Goal: Task Accomplishment & Management: Complete application form

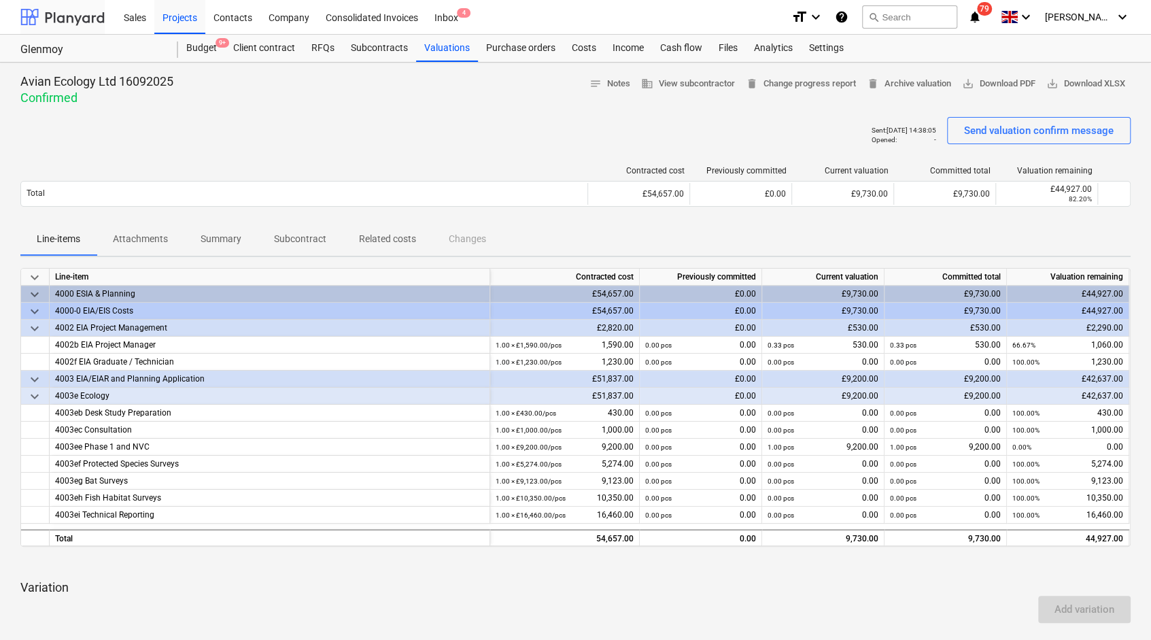
click at [72, 18] on div at bounding box center [62, 17] width 84 height 34
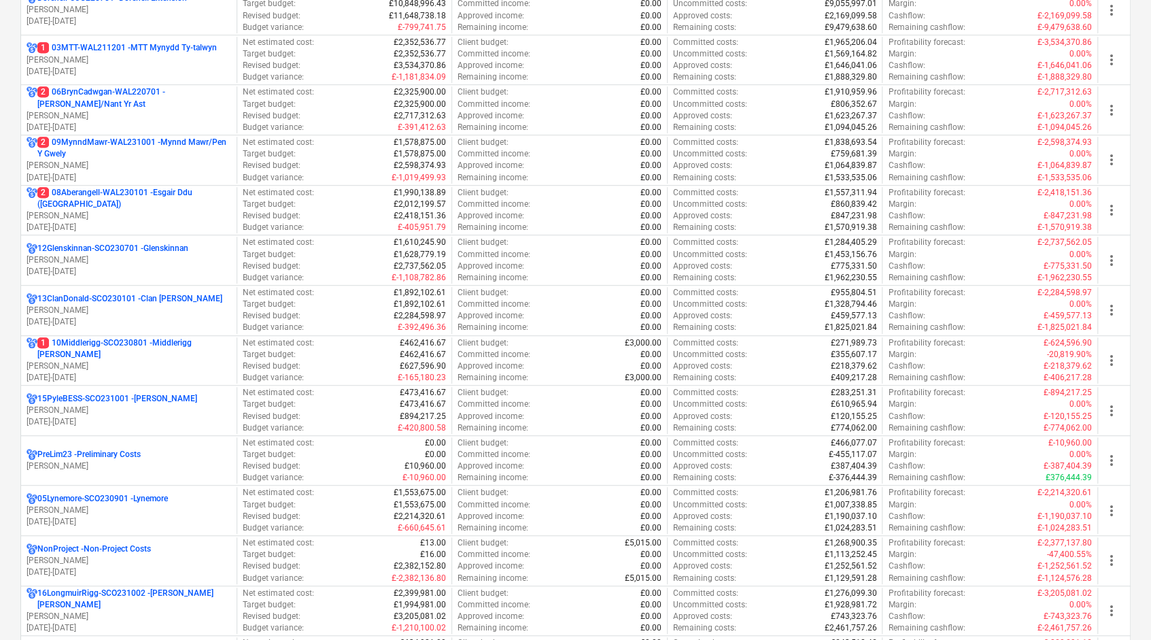
scroll to position [544, 0]
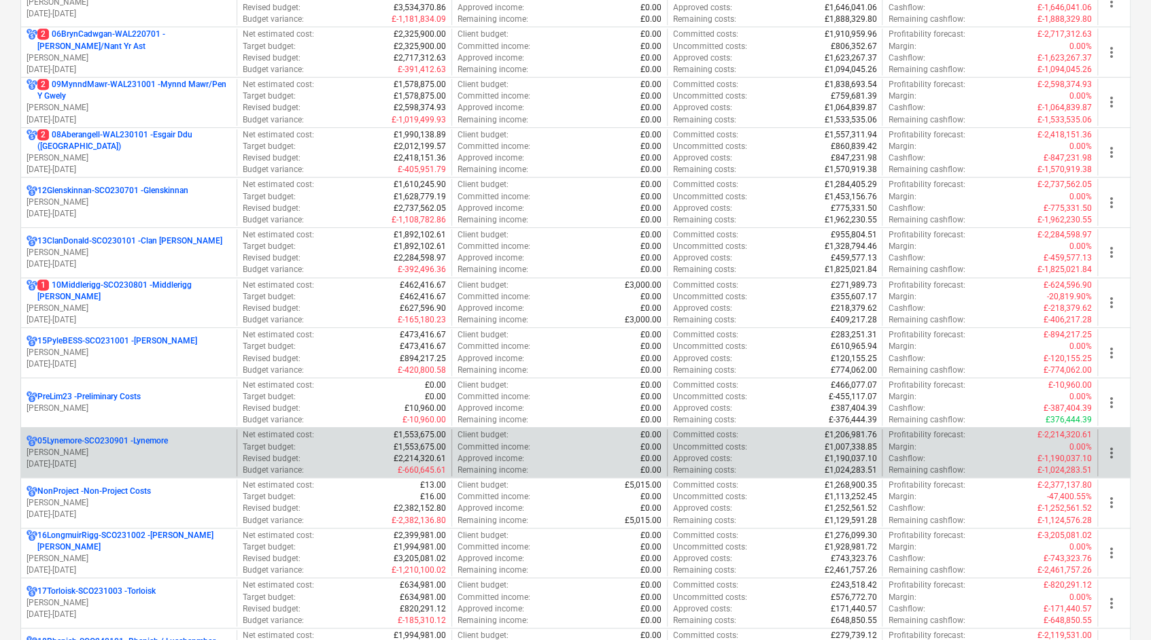
click at [135, 435] on p "05Lynemore-SCO230901 - Lynemore" at bounding box center [102, 441] width 131 height 12
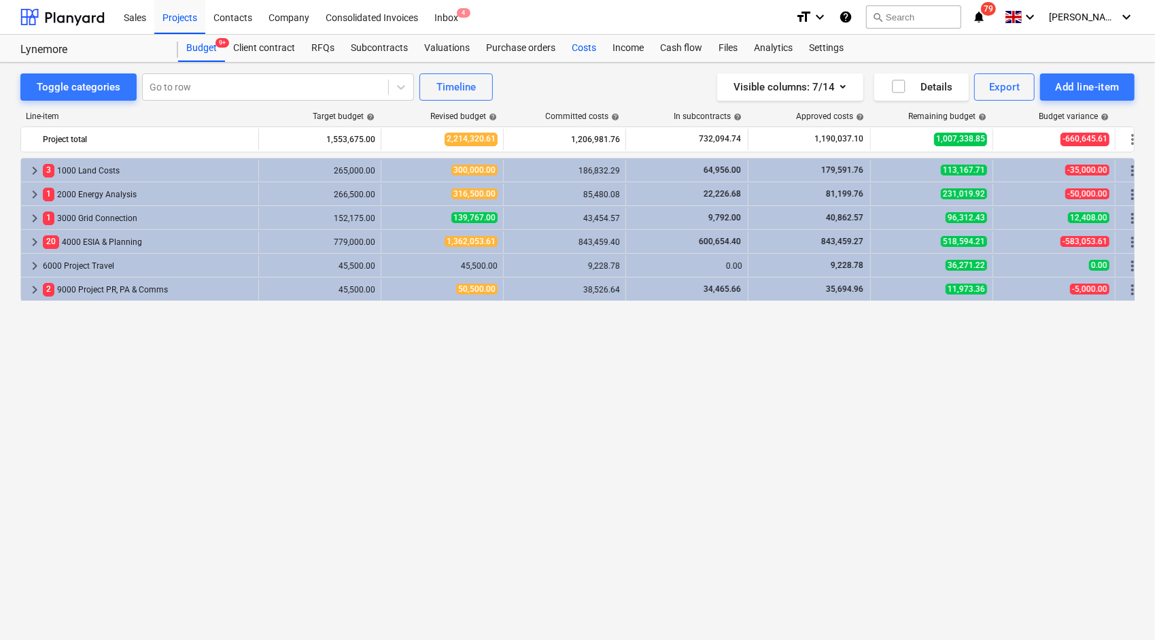
click at [579, 47] on div "Costs" at bounding box center [584, 48] width 41 height 27
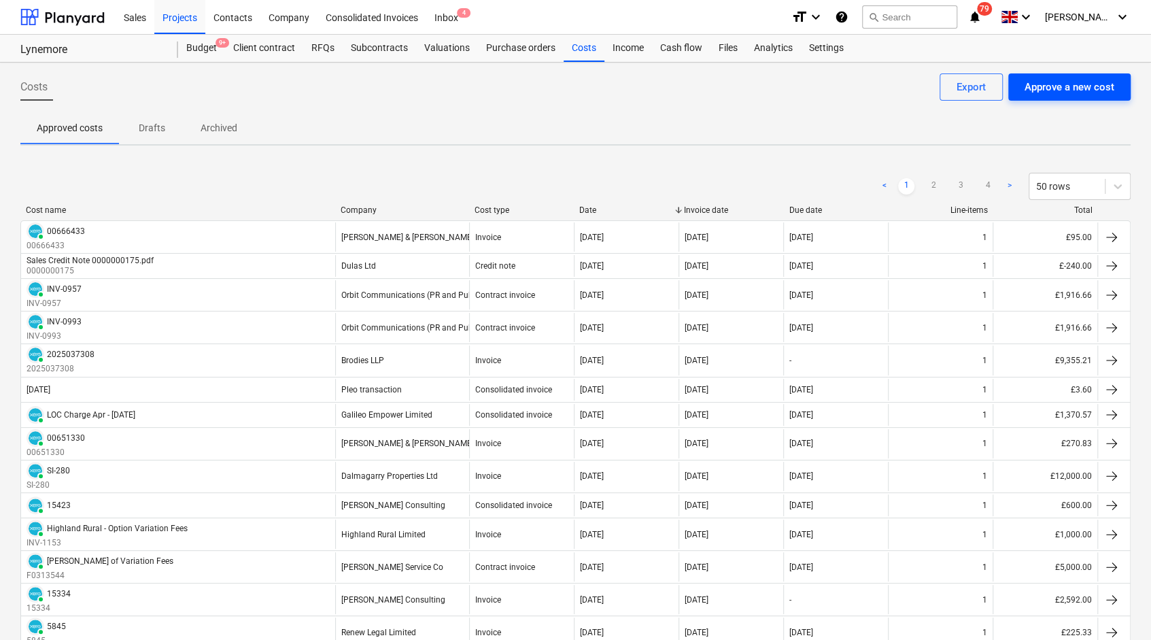
click at [1085, 88] on div "Approve a new cost" at bounding box center [1069, 87] width 90 height 18
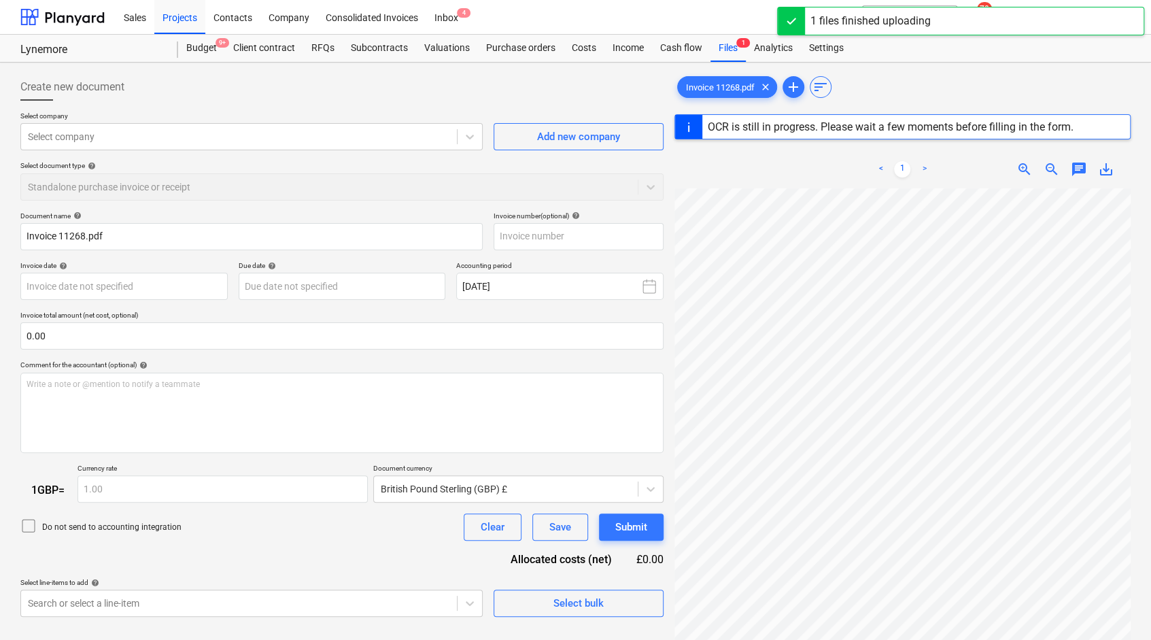
type input "11268"
type input "[DATE]"
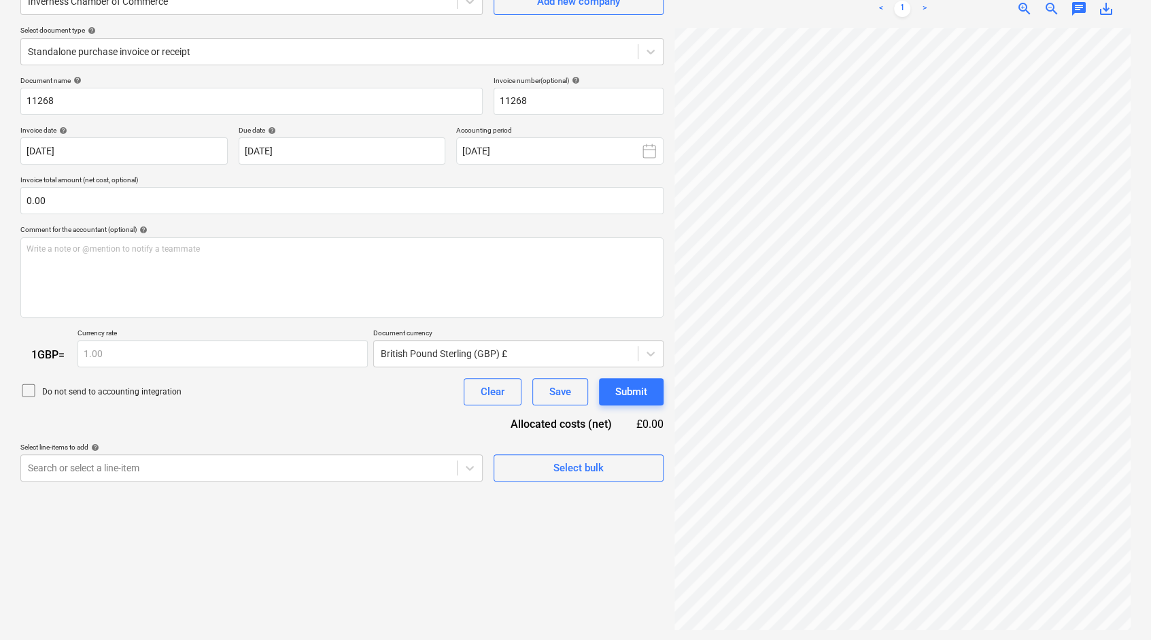
click at [203, 452] on p "Select line-items to add help" at bounding box center [251, 449] width 462 height 12
click at [204, 473] on body "Sales Projects Contacts Company Consolidated Invoices Inbox 4 format_size keybo…" at bounding box center [575, 184] width 1151 height 640
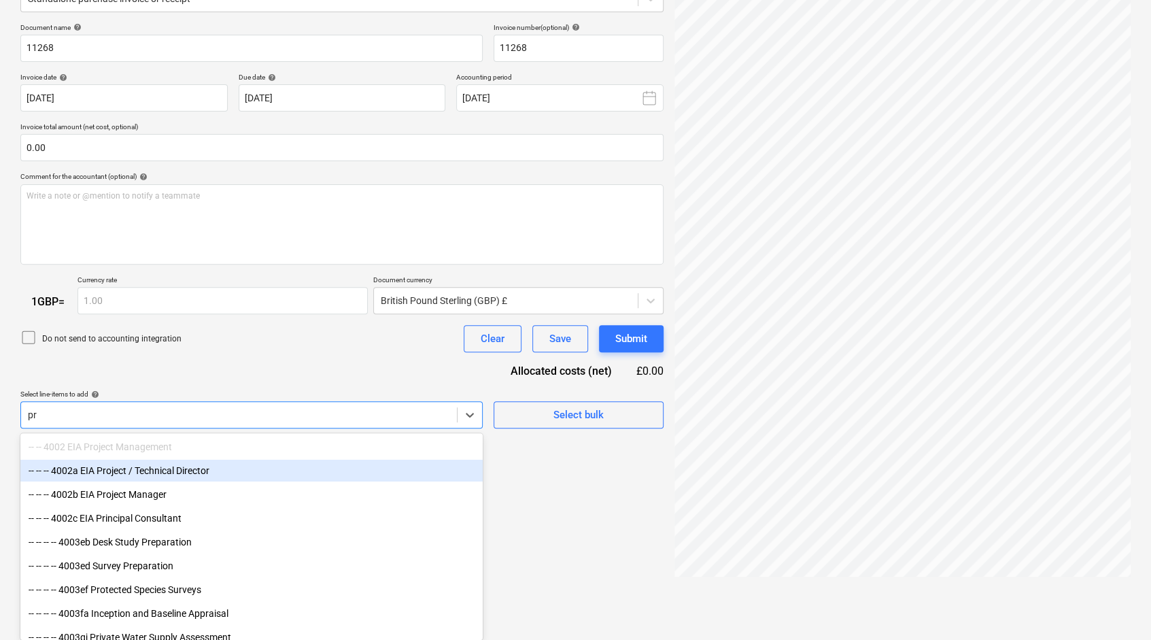
type input "p"
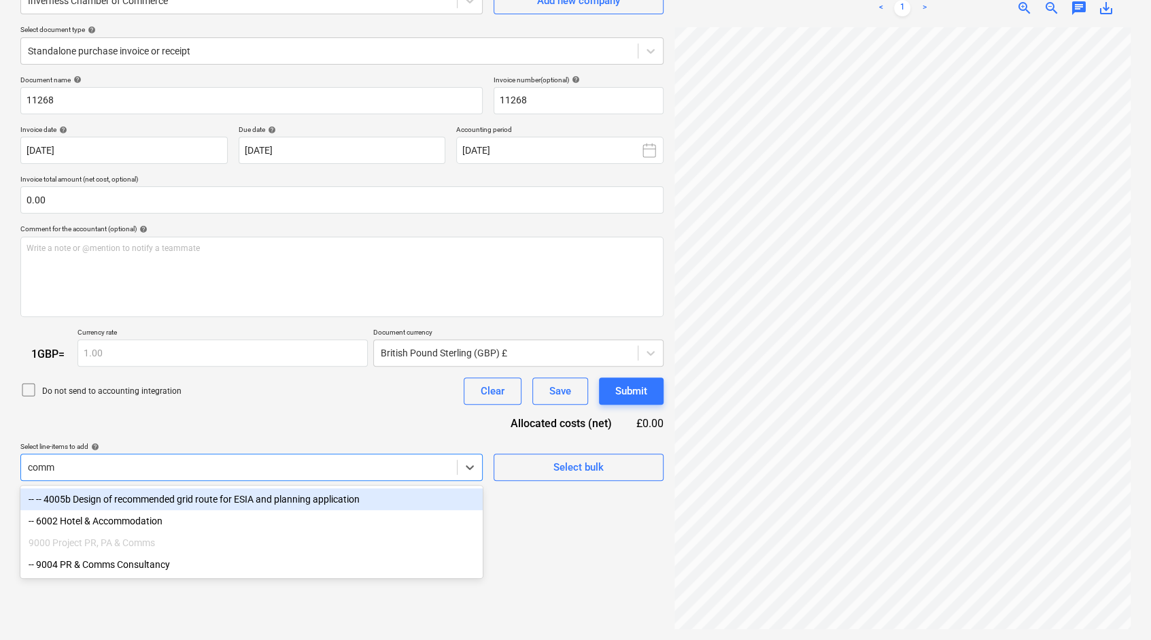
scroll to position [135, 0]
type input "comms"
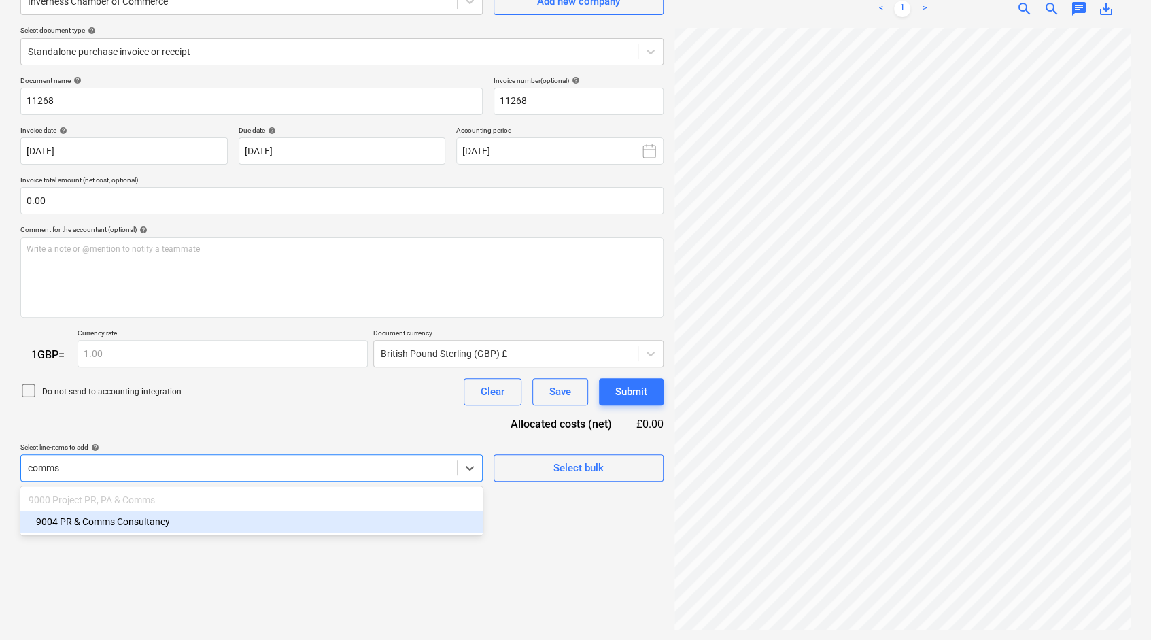
click at [166, 520] on div "-- 9004 PR & Comms Consultancy" at bounding box center [251, 522] width 462 height 22
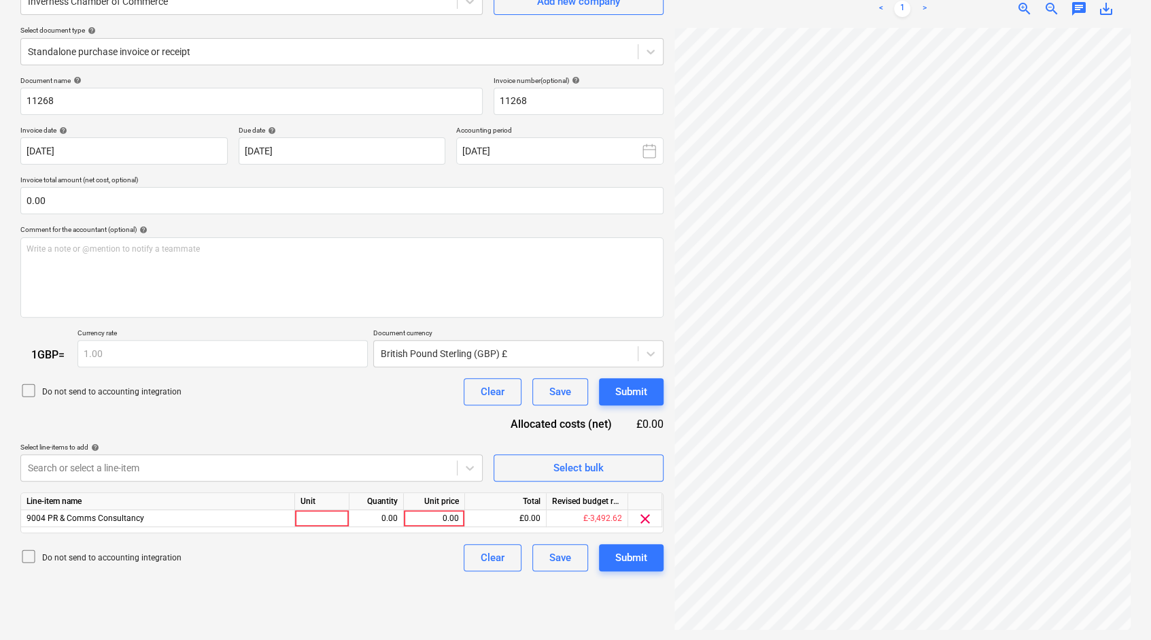
click at [222, 393] on div "Do not send to accounting integration Clear Save Submit" at bounding box center [341, 391] width 643 height 27
click at [317, 521] on div at bounding box center [322, 518] width 54 height 17
type input "pc"
click at [385, 513] on div "0.00" at bounding box center [376, 518] width 43 height 17
click at [451, 515] on div "0.00" at bounding box center [434, 518] width 50 height 17
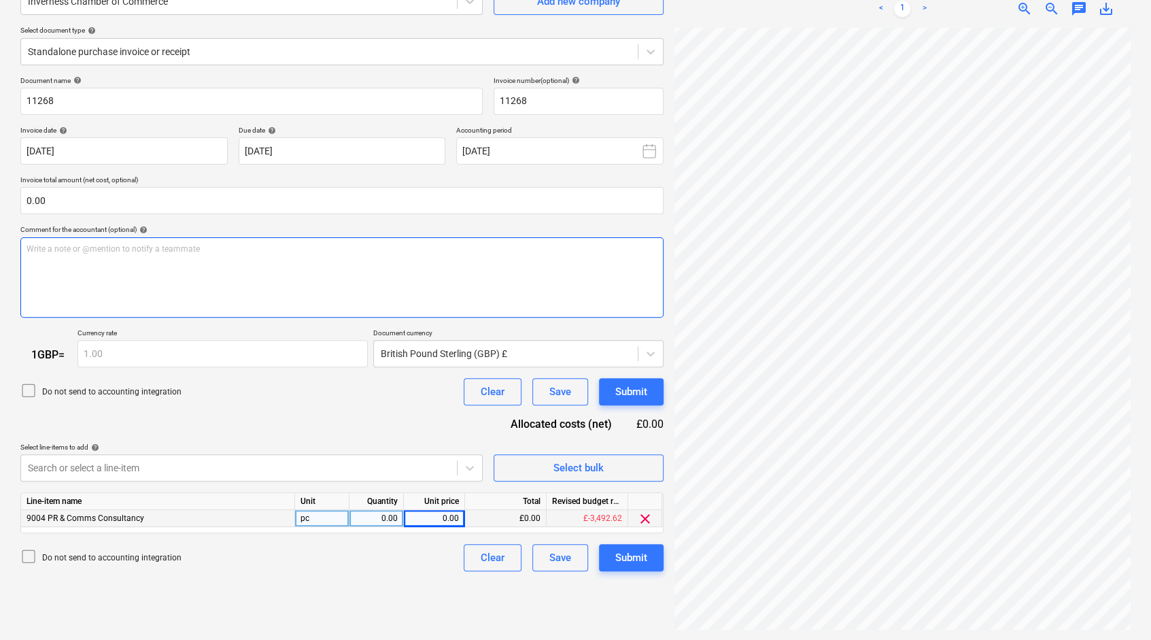
scroll to position [5, 255]
click at [632, 283] on div "Create new document Select company Inverness Chamber of Commerce Add new compan…" at bounding box center [575, 284] width 1121 height 702
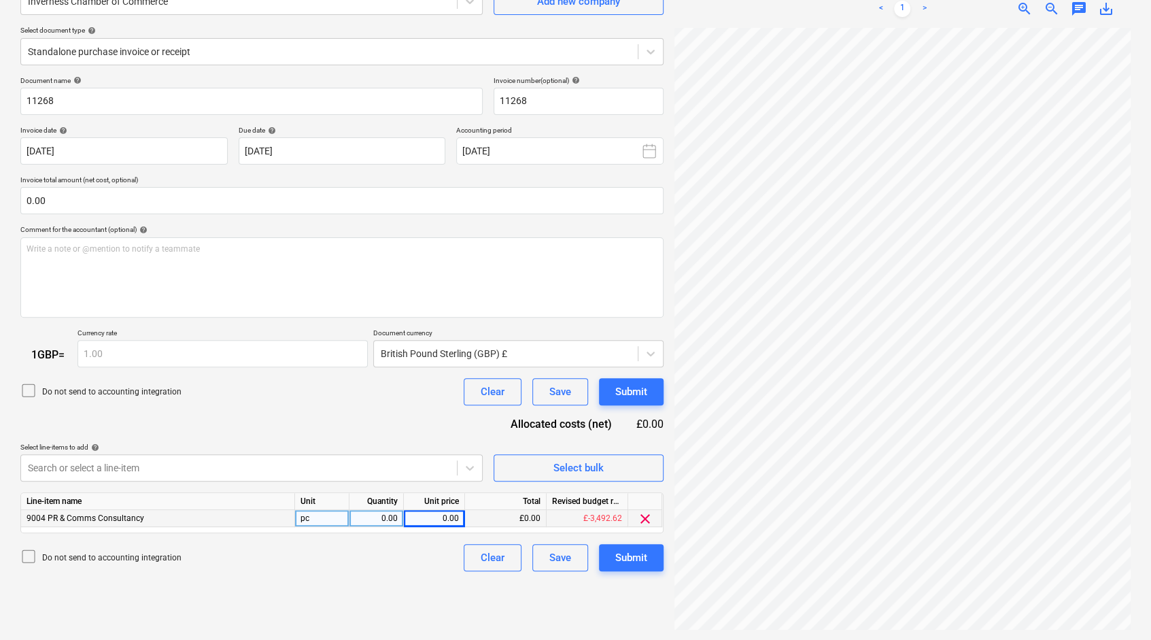
scroll to position [271, 135]
click at [385, 519] on div "0.00" at bounding box center [376, 518] width 43 height 17
click at [445, 526] on div "Line-item name Unit Quantity Unit price Total Revised budget remaining 9004 PR …" at bounding box center [341, 512] width 643 height 41
click at [442, 515] on div "0.00" at bounding box center [434, 518] width 50 height 17
type input "540"
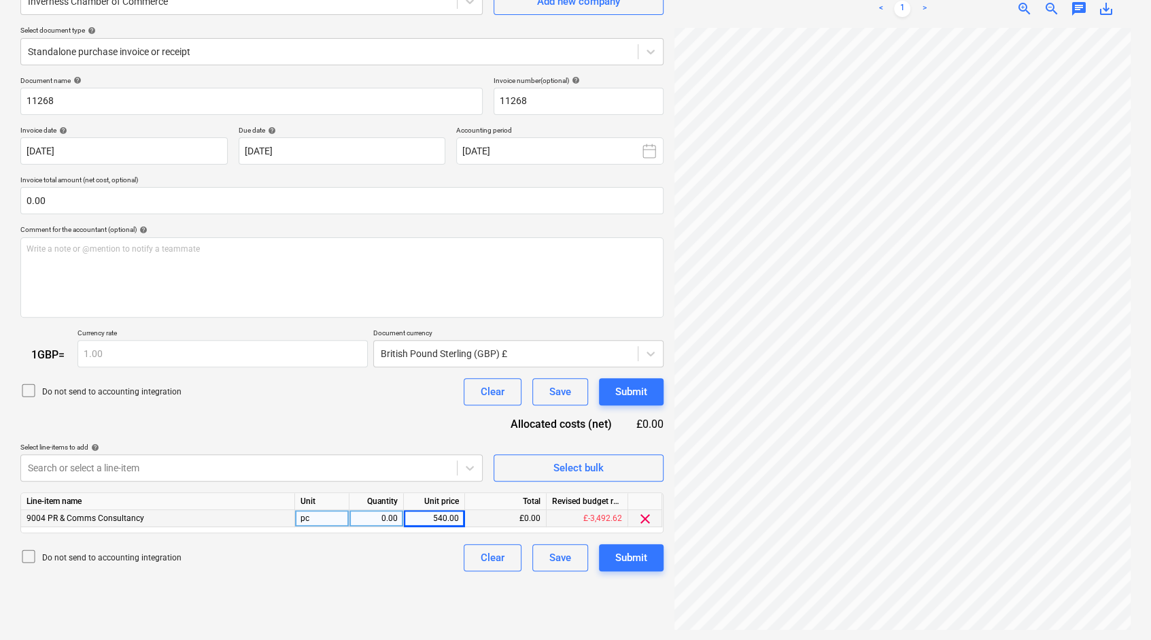
click at [371, 511] on div "0.00" at bounding box center [376, 518] width 43 height 17
type input "1"
click at [311, 476] on div "Search or select a line-item" at bounding box center [239, 467] width 436 height 19
click at [646, 349] on div "Create new document Select company Inverness Chamber of Commerce Add new compan…" at bounding box center [575, 284] width 1121 height 702
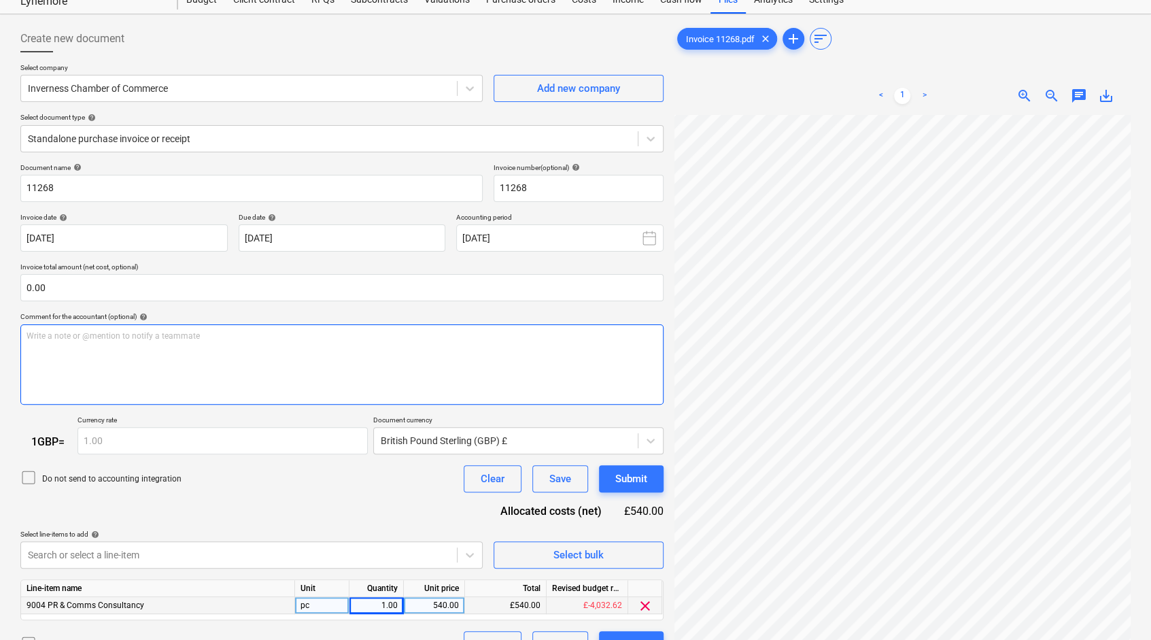
scroll to position [0, 0]
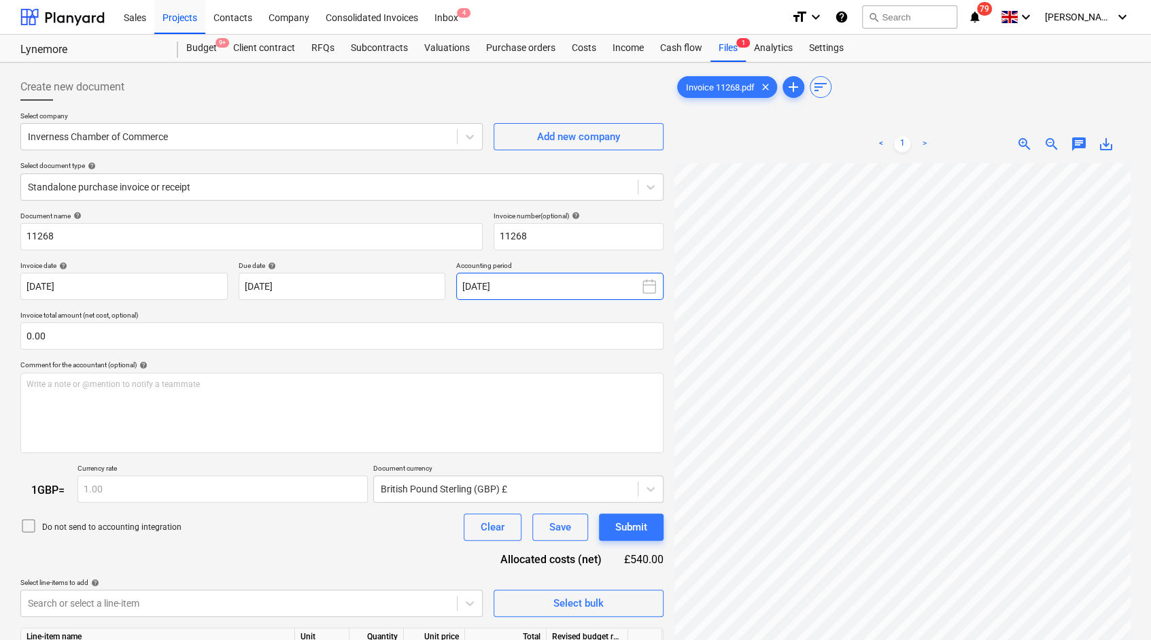
click at [649, 285] on icon at bounding box center [649, 286] width 16 height 16
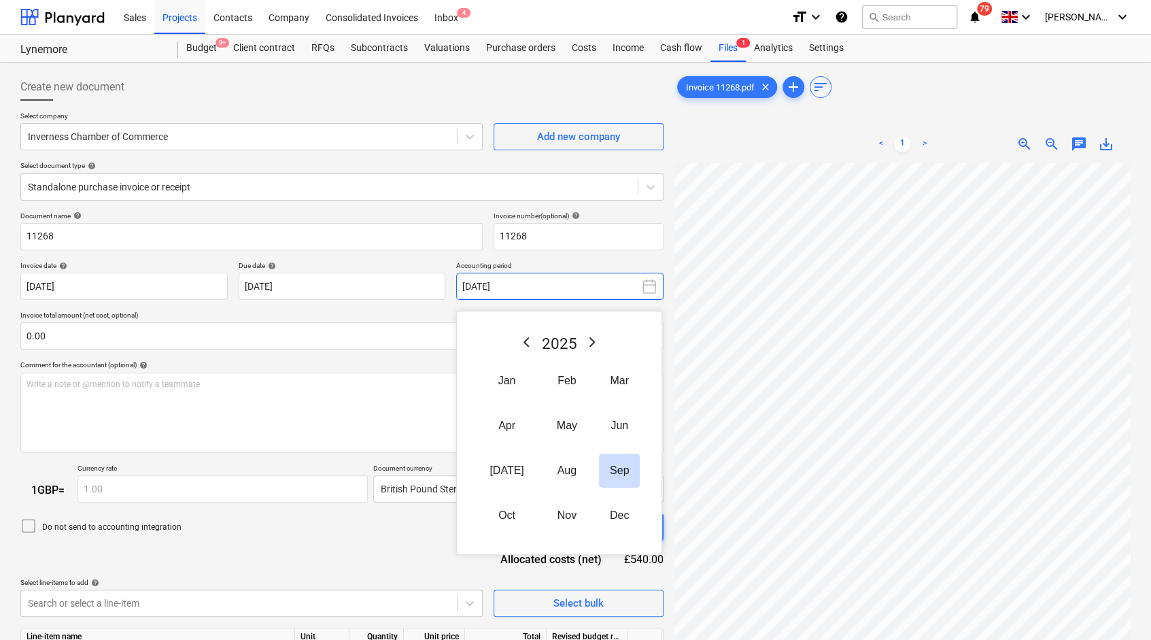
scroll to position [409, 179]
click at [385, 559] on div "Document name help 11268 Invoice number (optional) help 11268 Invoice date help…" at bounding box center [341, 459] width 643 height 496
click at [423, 324] on input "text" at bounding box center [341, 335] width 643 height 27
type input "0.00"
click at [423, 315] on p "Invoice total amount (net cost, optional)" at bounding box center [341, 317] width 643 height 12
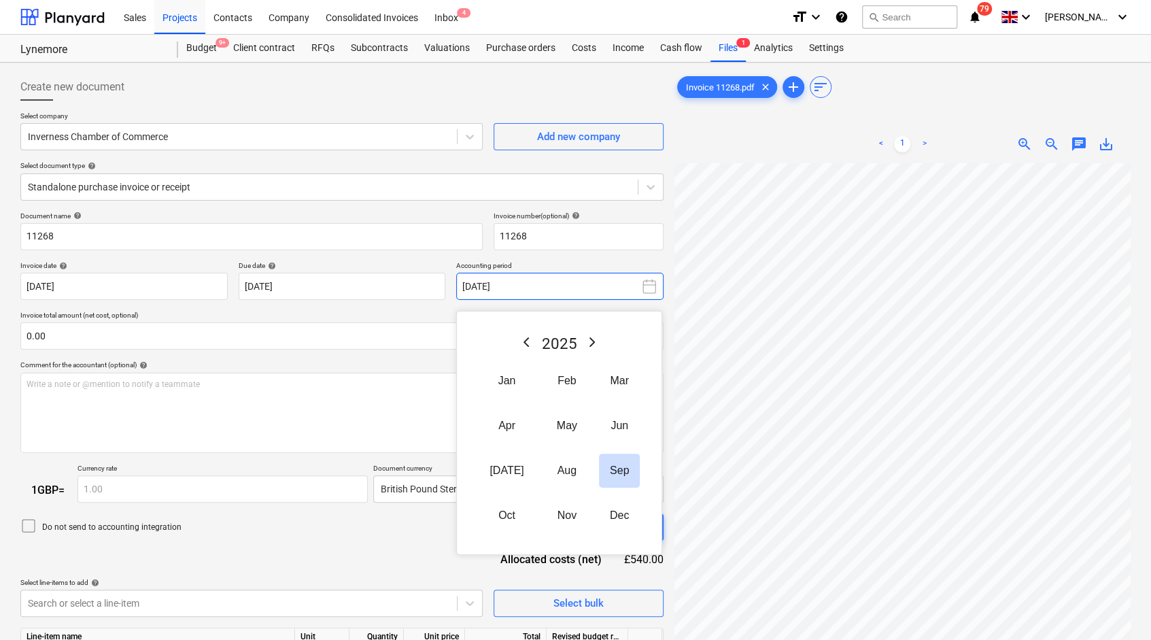
click at [559, 292] on button "[DATE]" at bounding box center [559, 286] width 207 height 27
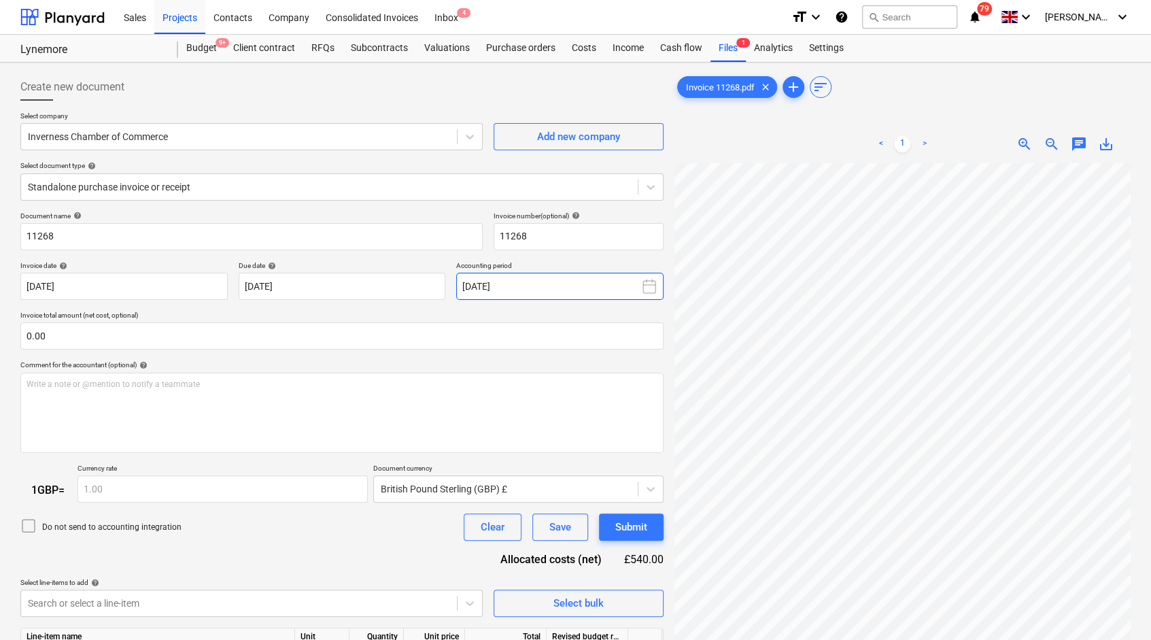
click at [628, 285] on button "[DATE]" at bounding box center [559, 286] width 207 height 27
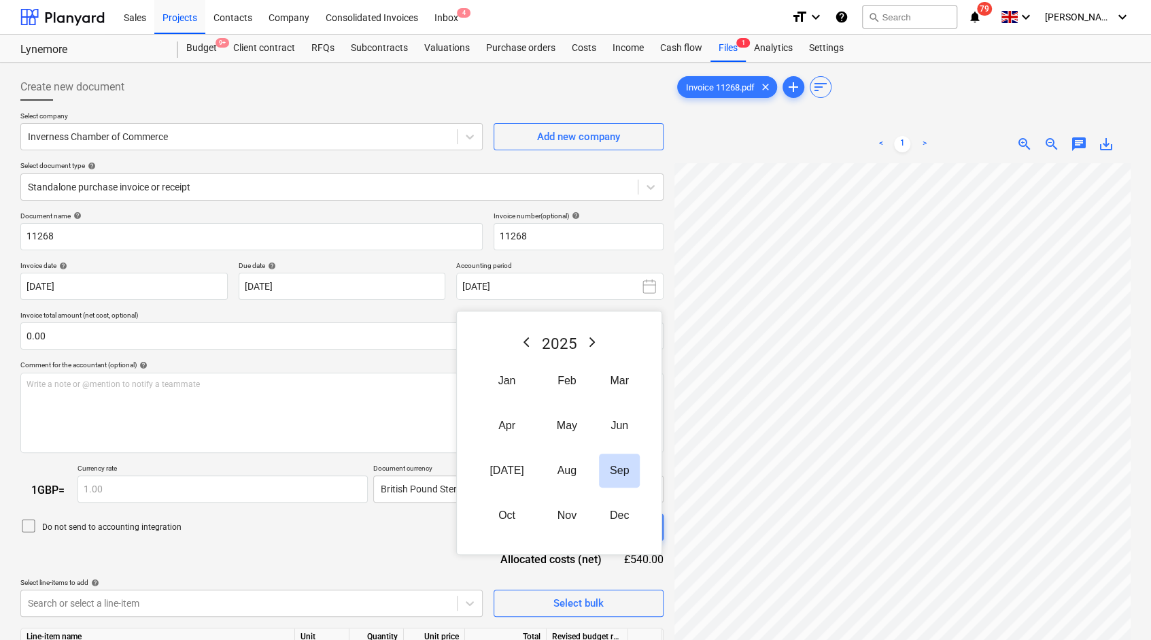
scroll to position [120, 54]
click at [509, 515] on button "Oct" at bounding box center [507, 515] width 56 height 34
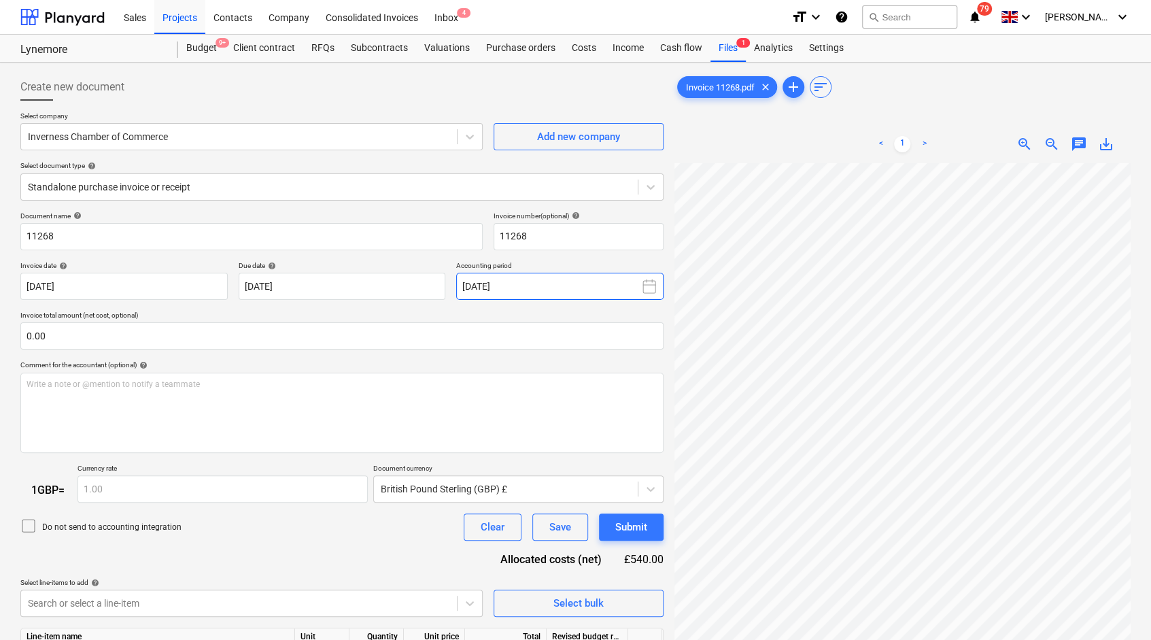
click at [649, 279] on icon at bounding box center [649, 286] width 16 height 16
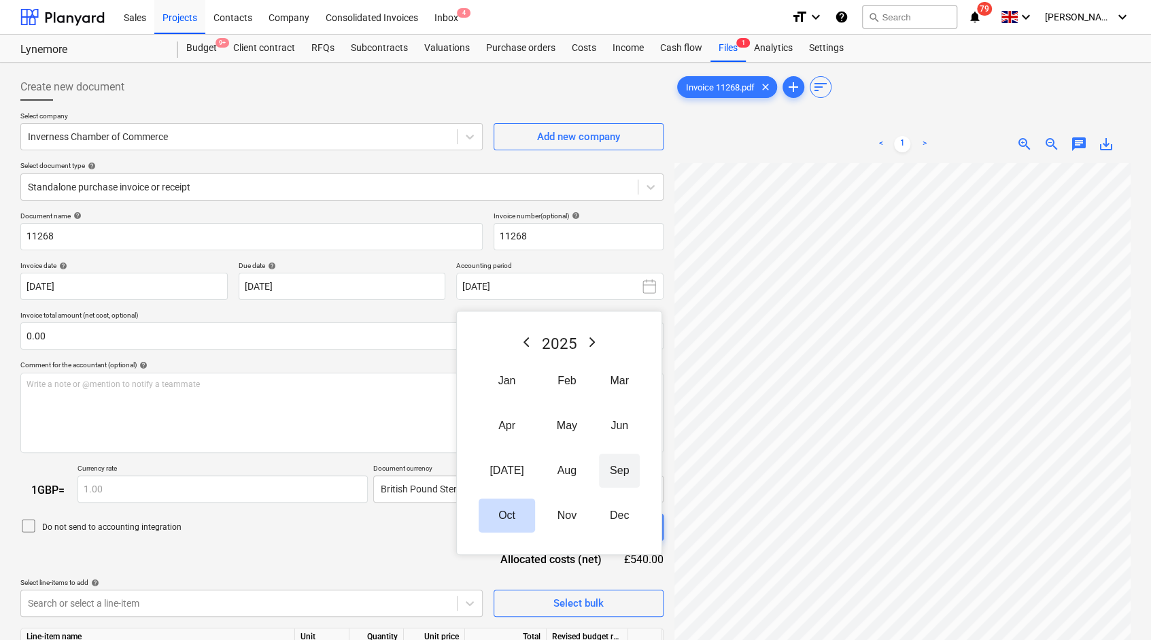
click at [613, 481] on button "Sep" at bounding box center [619, 470] width 41 height 34
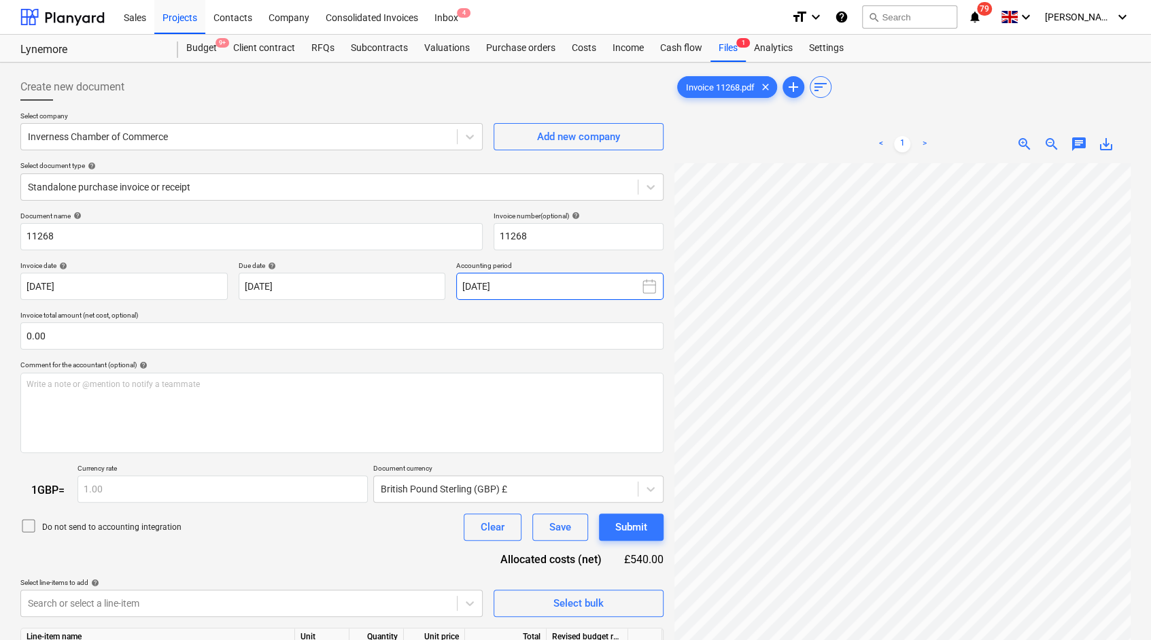
scroll to position [58, 259]
click at [571, 337] on div "Create new document Select company Inverness Chamber of Commerce Add new compan…" at bounding box center [575, 419] width 1121 height 702
click at [1150, 394] on html "Sales Projects Contacts Company Consolidated Invoices Inbox 4 format_size keybo…" at bounding box center [575, 320] width 1151 height 640
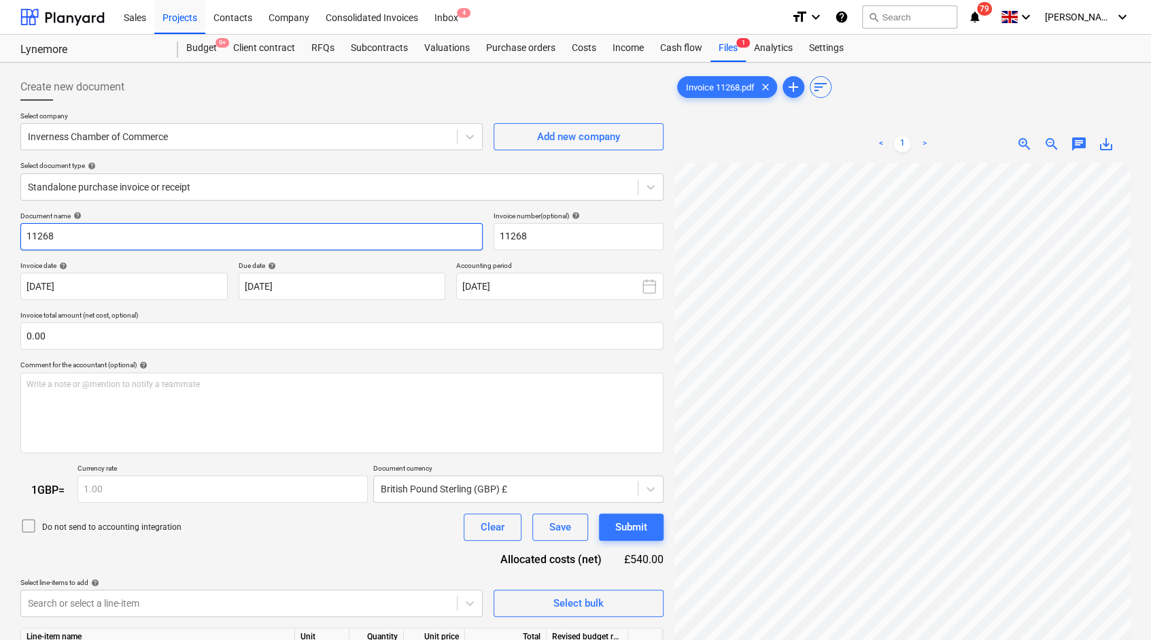
drag, startPoint x: 94, startPoint y: 230, endPoint x: -3, endPoint y: 222, distance: 97.6
click at [0, 222] on html "Sales Projects Contacts Company Consolidated Invoices Inbox 4 format_size keybo…" at bounding box center [575, 320] width 1151 height 640
type input "Inverness Chamber of Commerce"
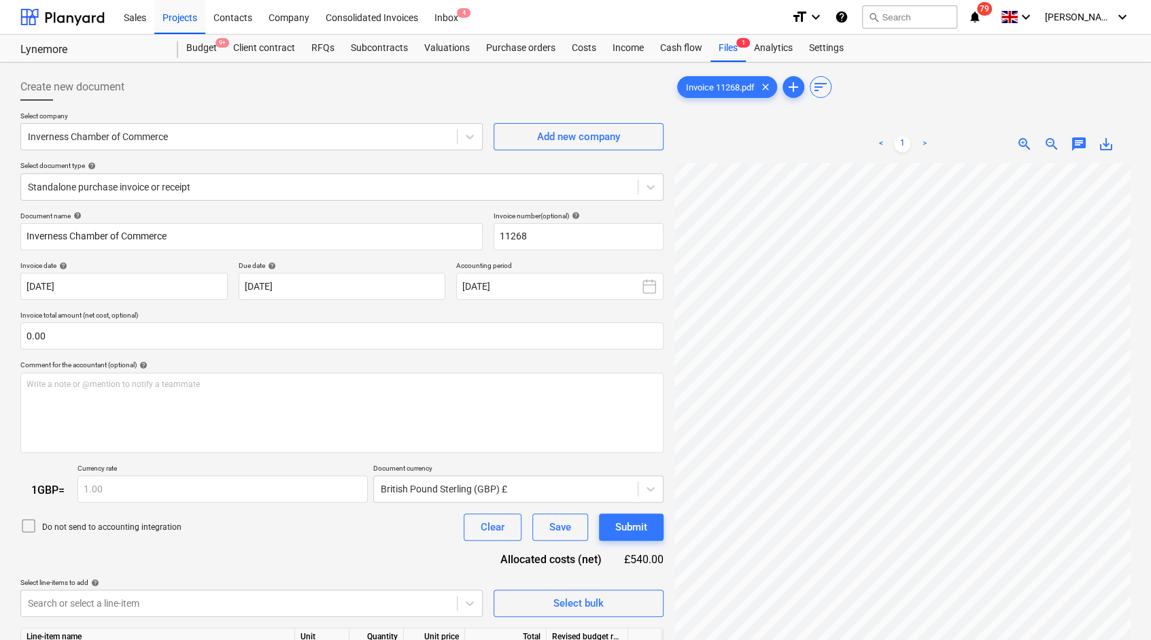
click at [159, 556] on div "Document name help Inverness Chamber of Commerce Invoice number (optional) help…" at bounding box center [341, 459] width 643 height 496
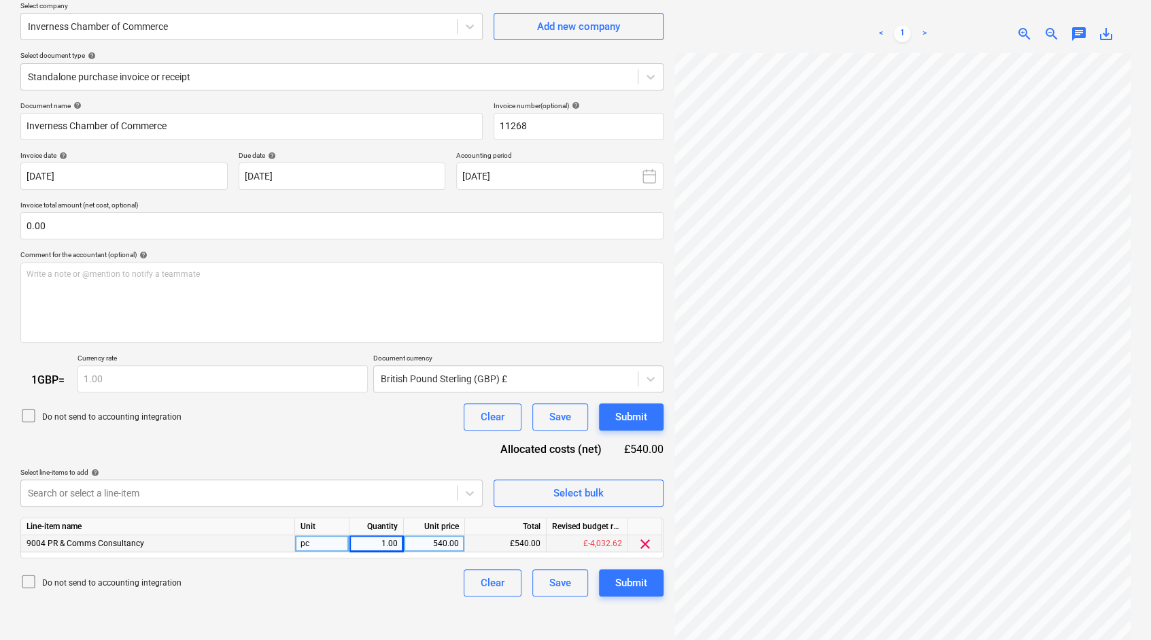
scroll to position [135, 0]
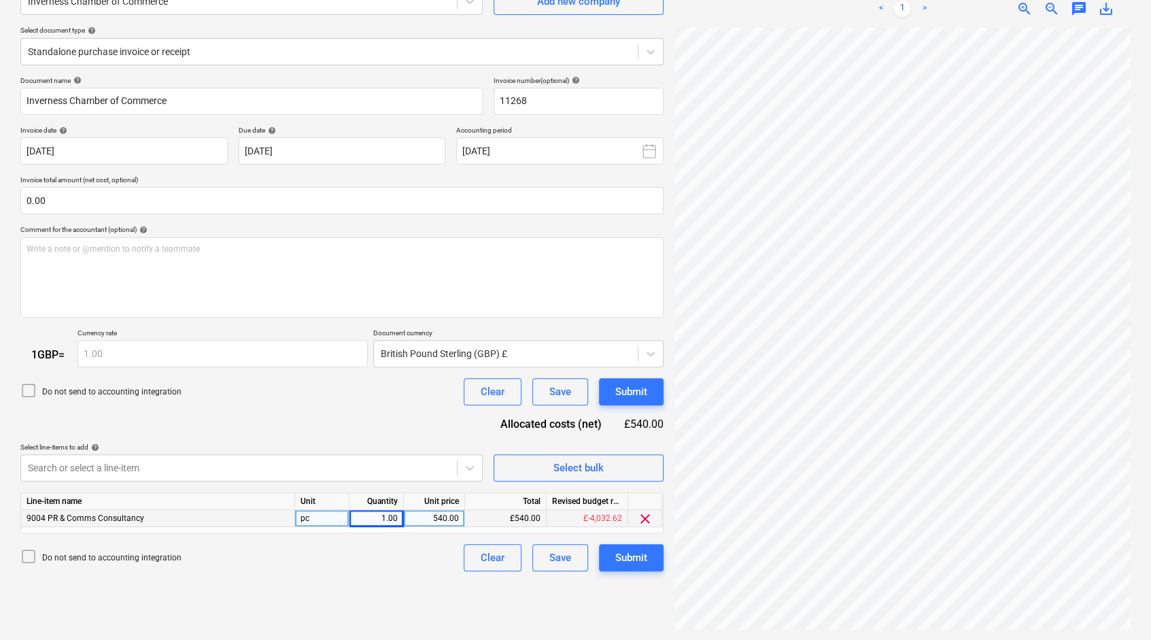
click at [260, 593] on div "Create new document Select company Inverness Chamber of Commerce Add new compan…" at bounding box center [342, 284] width 654 height 702
click at [612, 555] on button "Submit" at bounding box center [631, 557] width 65 height 27
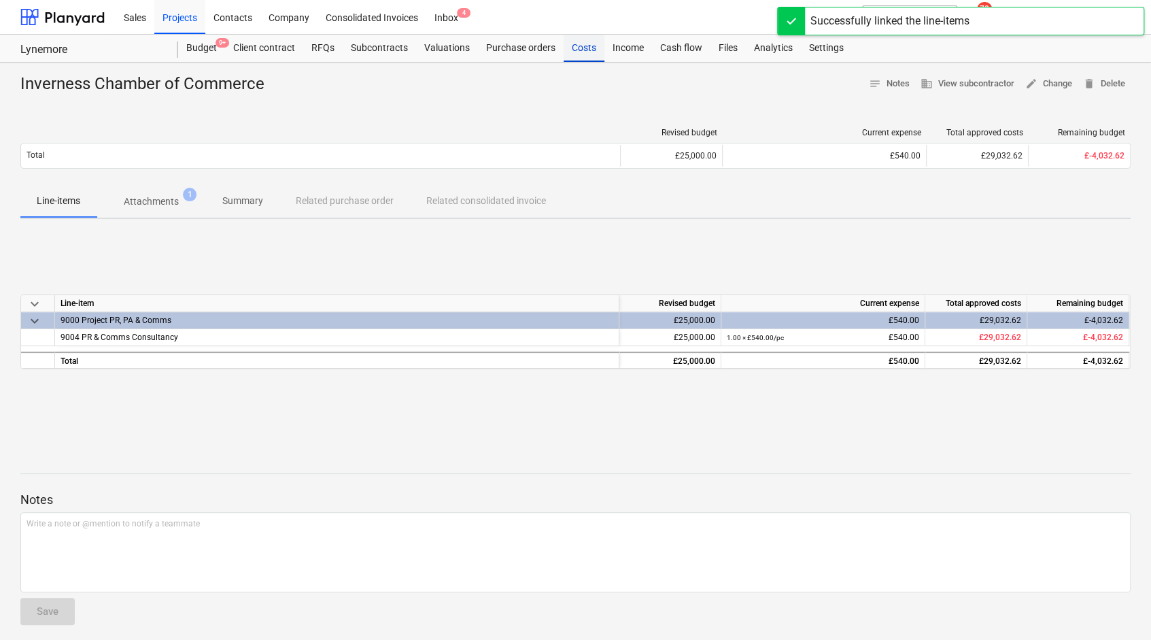
click at [571, 49] on div "Costs" at bounding box center [584, 48] width 41 height 27
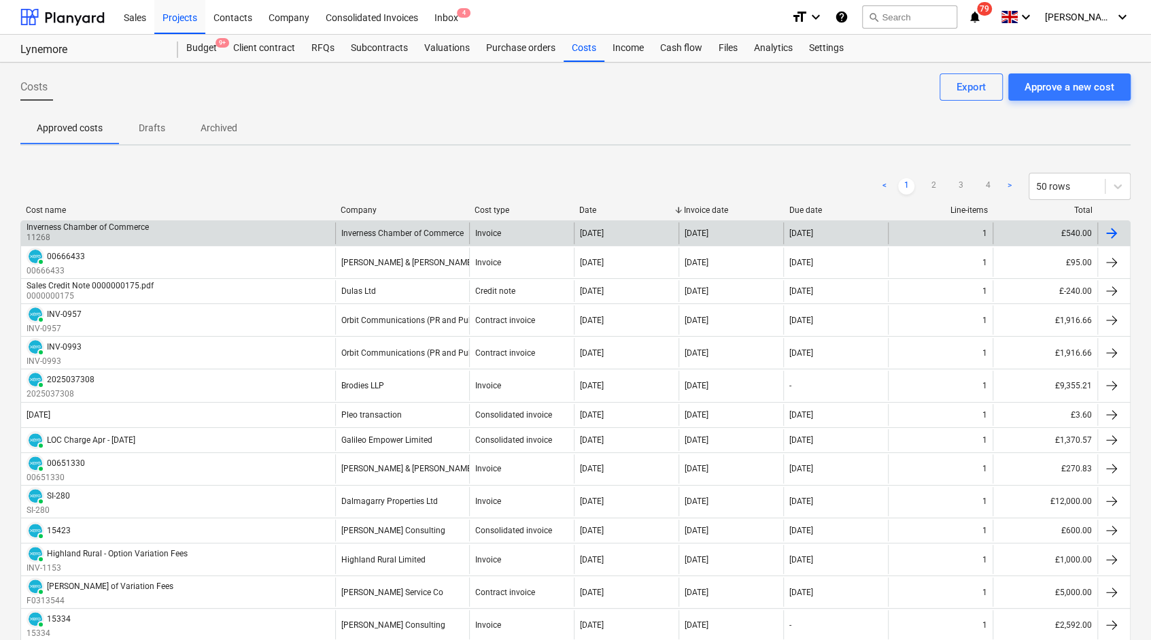
click at [188, 222] on div "Inverness Chamber of Commerce 11268" at bounding box center [178, 233] width 314 height 22
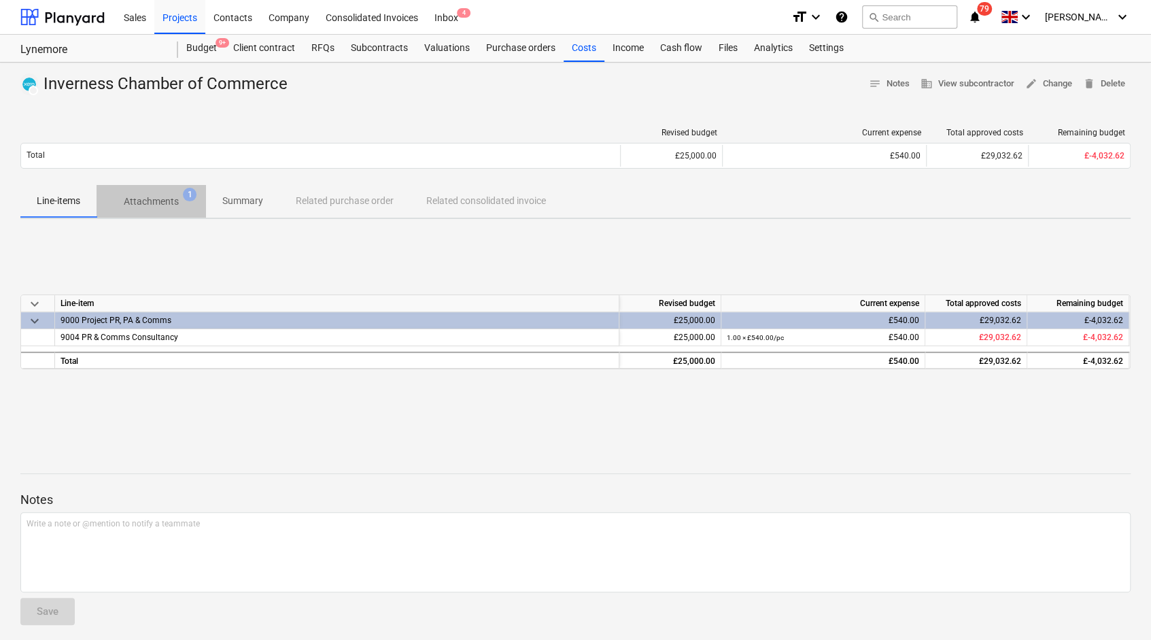
click at [162, 204] on p "Attachments" at bounding box center [151, 201] width 55 height 14
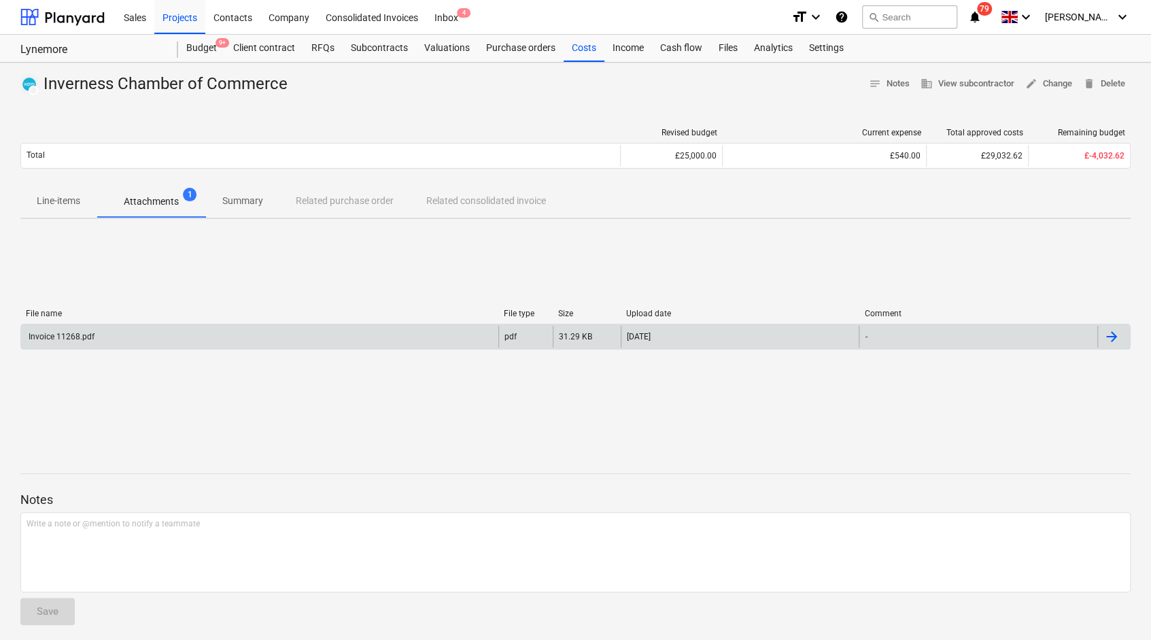
click at [258, 332] on div "Invoice 11268.pdf" at bounding box center [259, 337] width 477 height 22
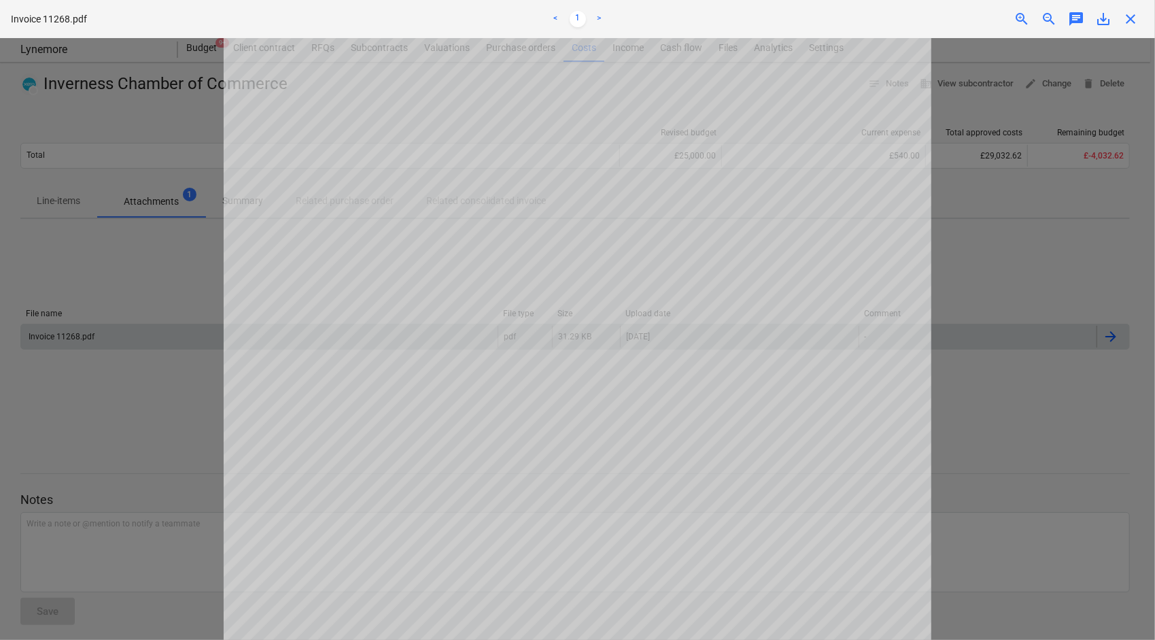
drag, startPoint x: 1130, startPoint y: 14, endPoint x: 476, endPoint y: 345, distance: 733.3
click at [1129, 14] on span "close" at bounding box center [1130, 19] width 16 height 16
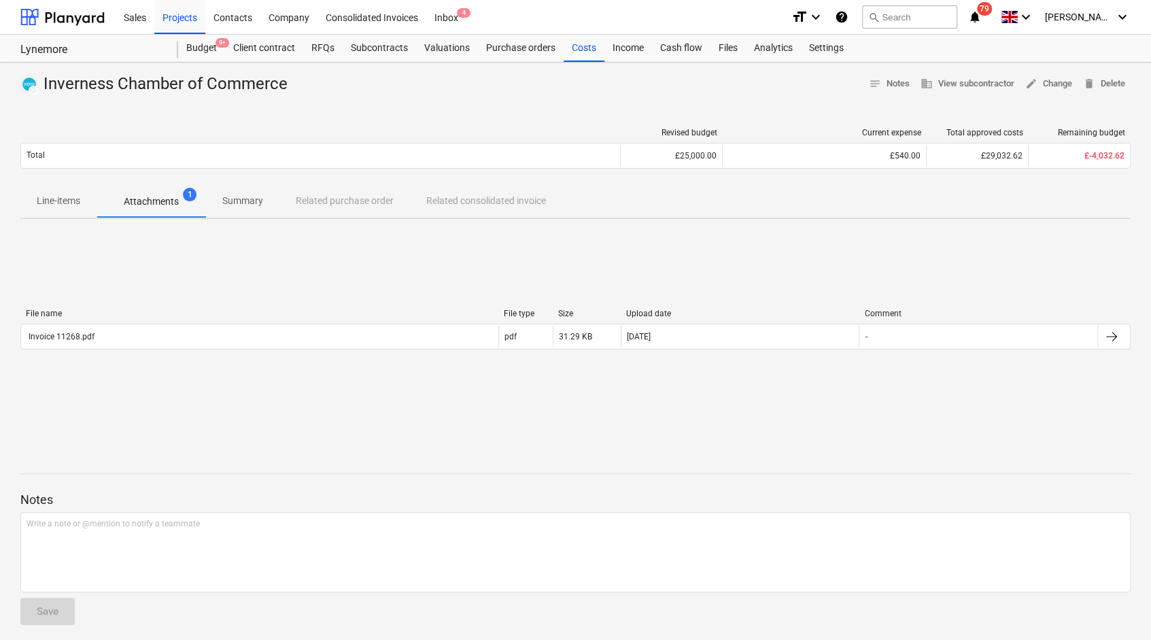
click at [230, 194] on p "Summary" at bounding box center [242, 201] width 41 height 14
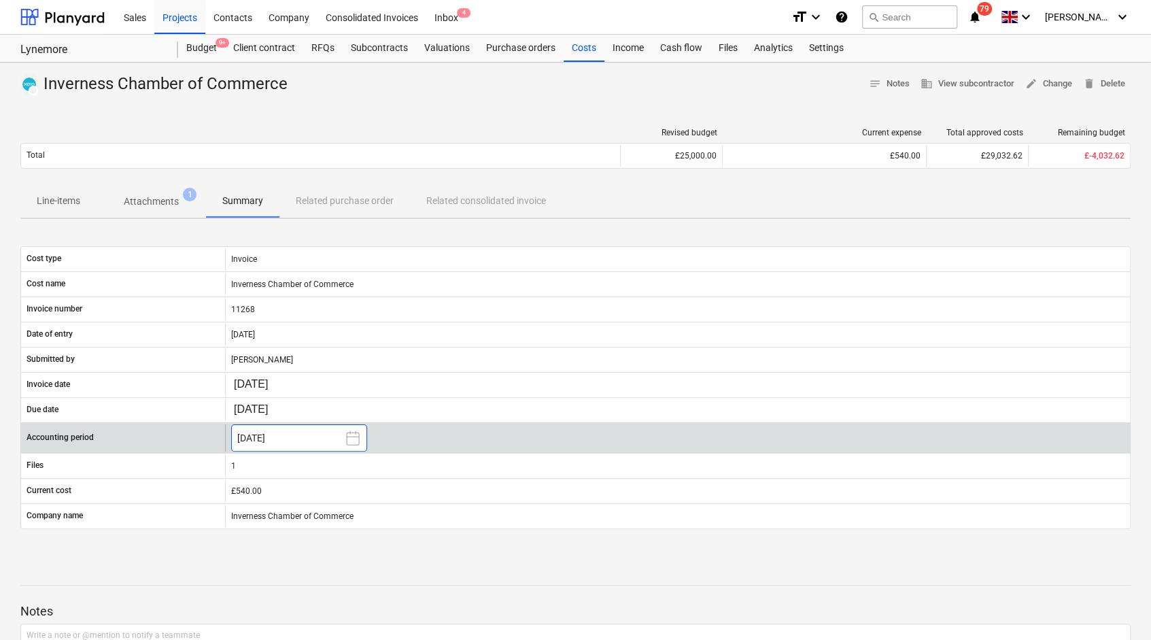
click at [333, 445] on button "[DATE]" at bounding box center [299, 437] width 136 height 27
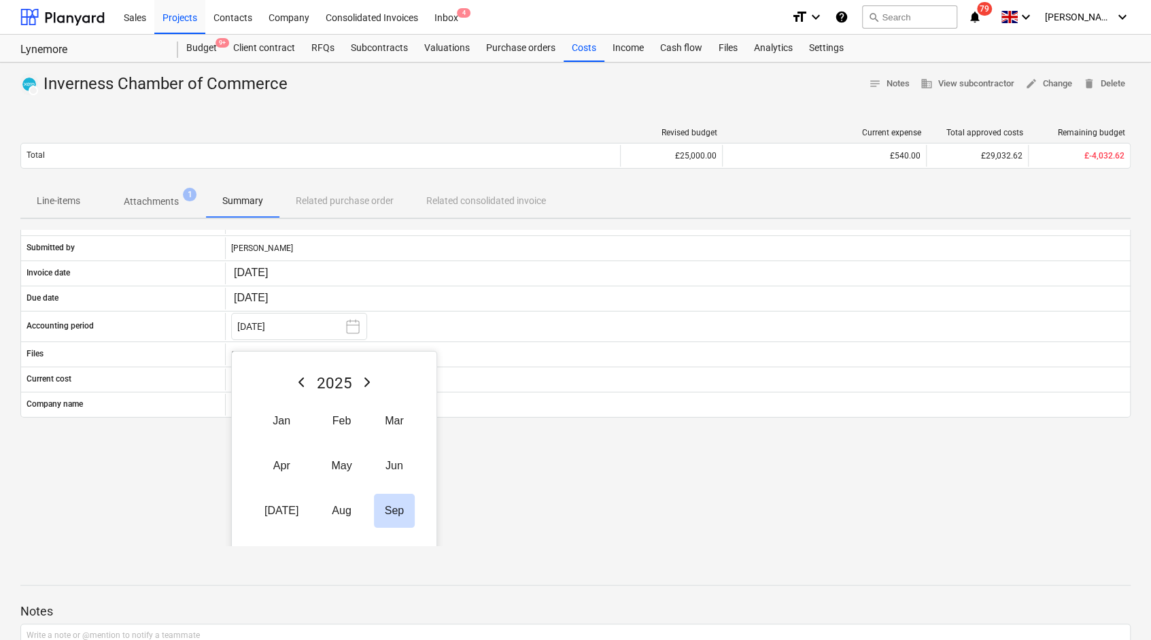
scroll to position [163, 0]
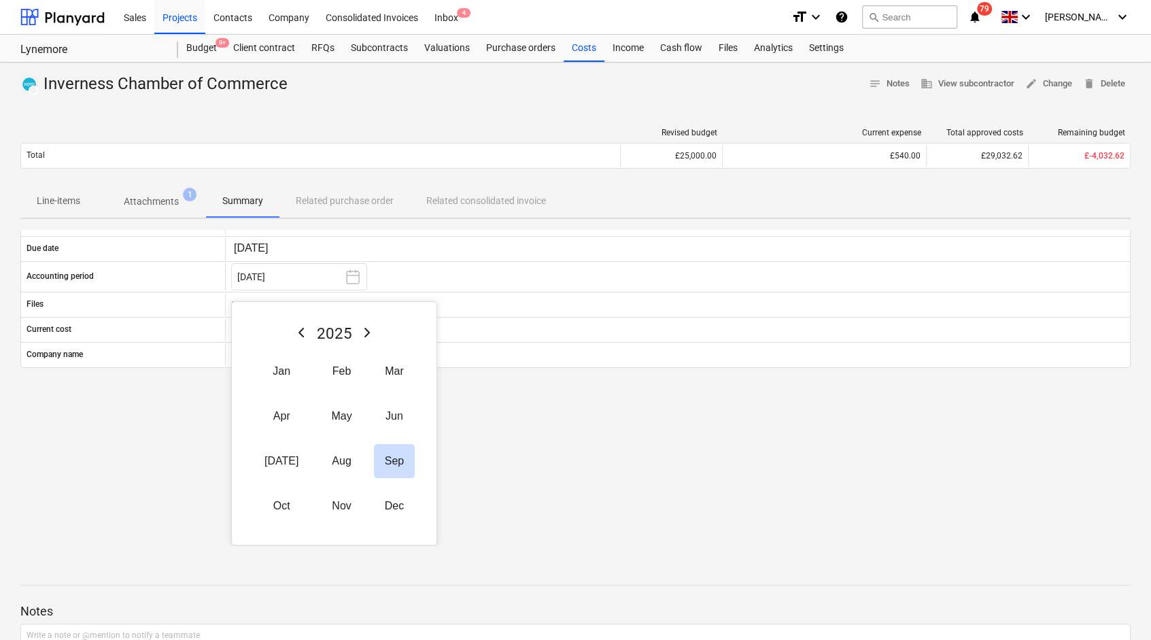
click at [174, 481] on div "Cost type Invoice Cost name Inverness Chamber of Commerce Invoice number 11268 …" at bounding box center [575, 387] width 1110 height 315
click at [528, 395] on div "Cost type Invoice Cost name Inverness Chamber of Commerce Invoice number 11268 …" at bounding box center [575, 387] width 1110 height 315
click at [124, 438] on div "Cost type Invoice Cost name Inverness Chamber of Commerce Invoice number 11268 …" at bounding box center [575, 387] width 1110 height 315
click at [529, 466] on div "Cost type Invoice Cost name Inverness Chamber of Commerce Invoice number 11268 …" at bounding box center [575, 387] width 1110 height 315
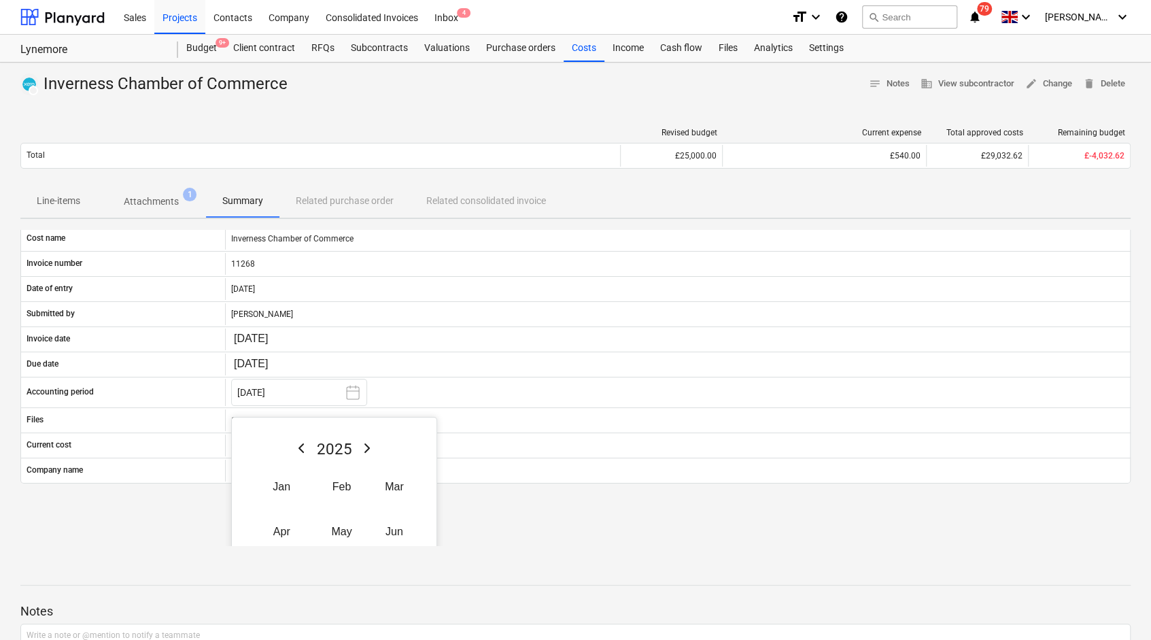
scroll to position [0, 0]
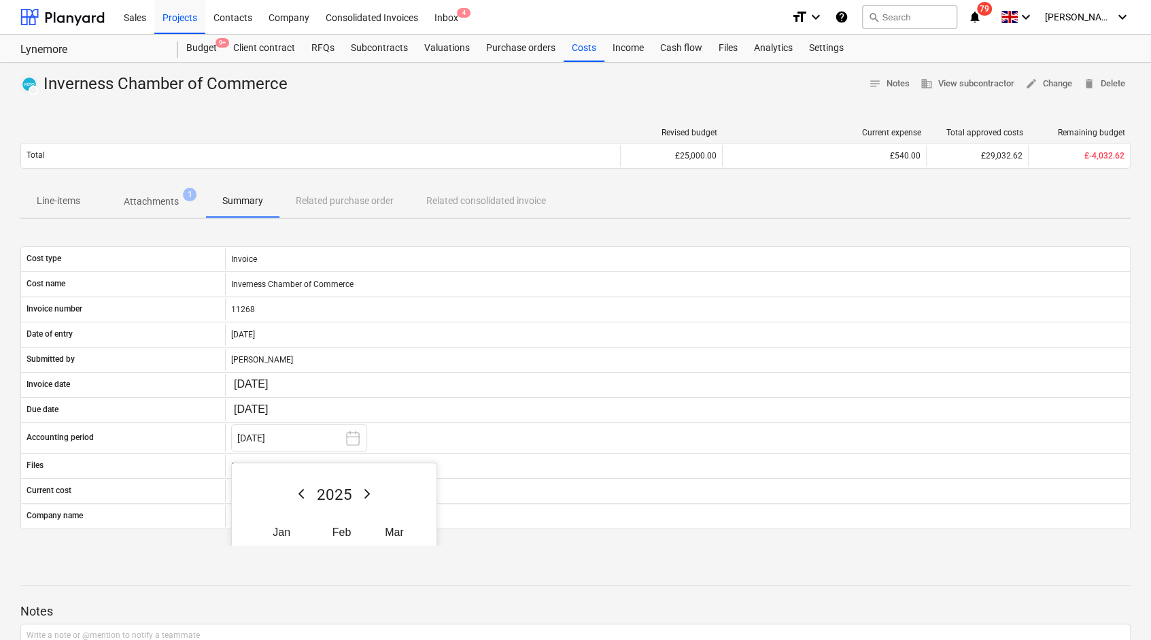
click at [171, 196] on p "Attachments" at bounding box center [151, 201] width 55 height 14
